Goal: Information Seeking & Learning: Find specific page/section

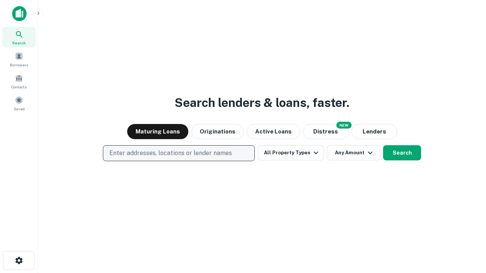
click at [178, 153] on p "Enter addresses, locations or lender names" at bounding box center [170, 153] width 123 height 9
type input "**********"
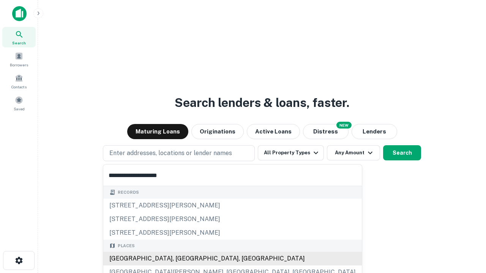
click at [181, 259] on div "[GEOGRAPHIC_DATA], [GEOGRAPHIC_DATA], [GEOGRAPHIC_DATA]" at bounding box center [232, 259] width 259 height 14
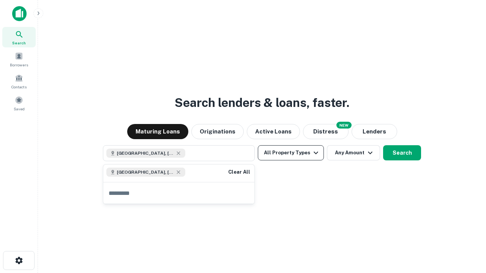
click at [291, 153] on button "All Property Types" at bounding box center [291, 152] width 66 height 15
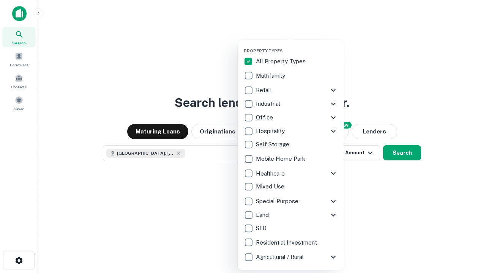
click at [297, 46] on button "button" at bounding box center [297, 46] width 106 height 0
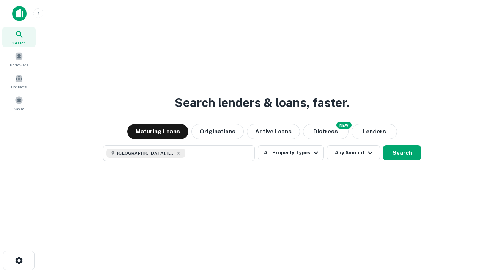
scroll to position [12, 0]
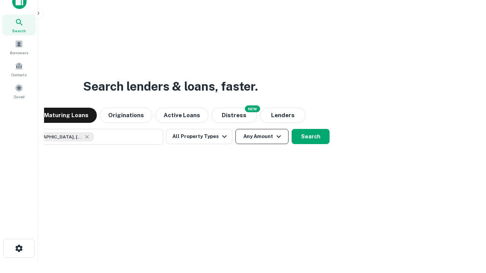
click at [235, 129] on button "Any Amount" at bounding box center [261, 136] width 53 height 15
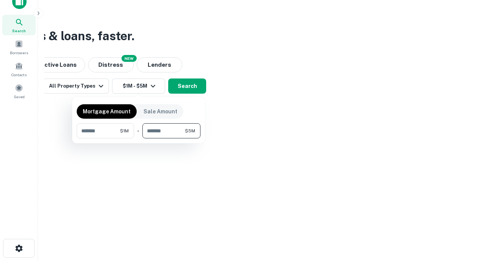
type input "*******"
click at [139, 139] on button "button" at bounding box center [139, 139] width 124 height 0
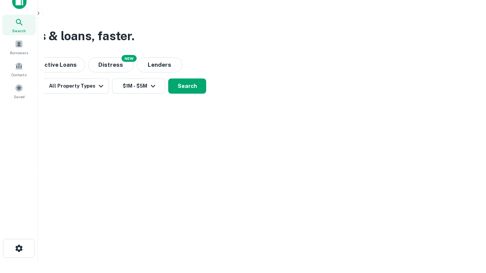
scroll to position [12, 0]
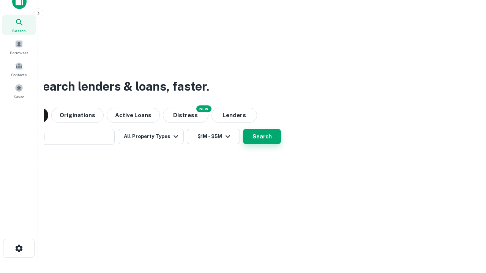
click at [243, 129] on button "Search" at bounding box center [262, 136] width 38 height 15
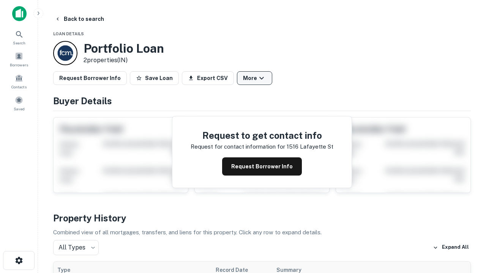
click at [254, 78] on button "More" at bounding box center [254, 78] width 35 height 14
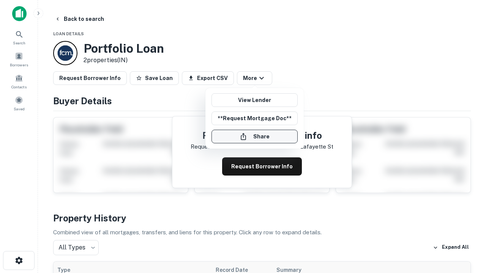
click at [254, 137] on button "Share" at bounding box center [254, 137] width 86 height 14
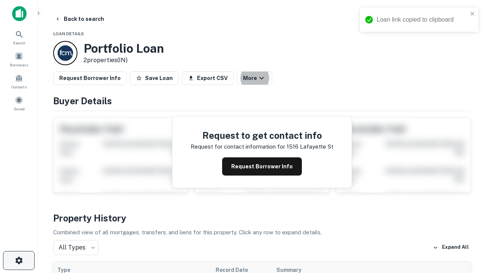
click at [19, 261] on icon "button" at bounding box center [18, 260] width 9 height 9
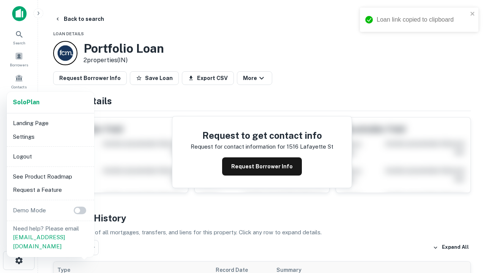
click at [50, 156] on li "Logout" at bounding box center [50, 157] width 81 height 14
